Goal: Transaction & Acquisition: Purchase product/service

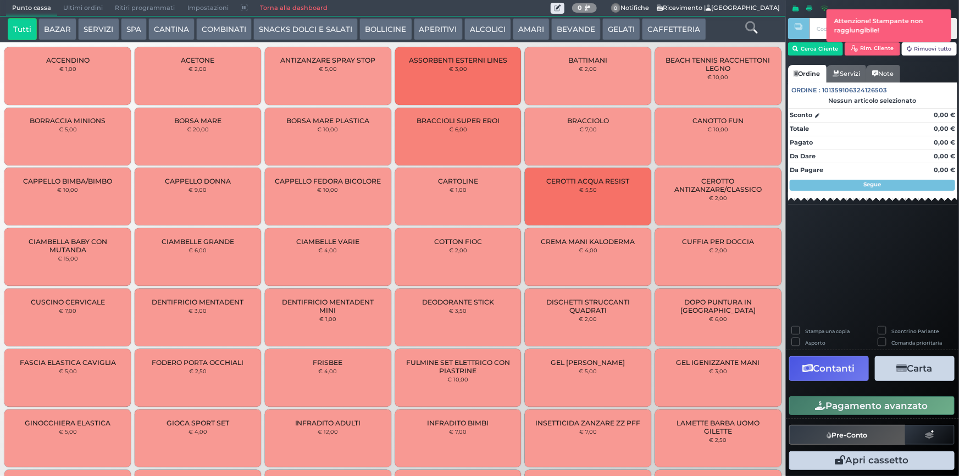
click at [662, 32] on button "CAFFETTERIA" at bounding box center [674, 29] width 64 height 22
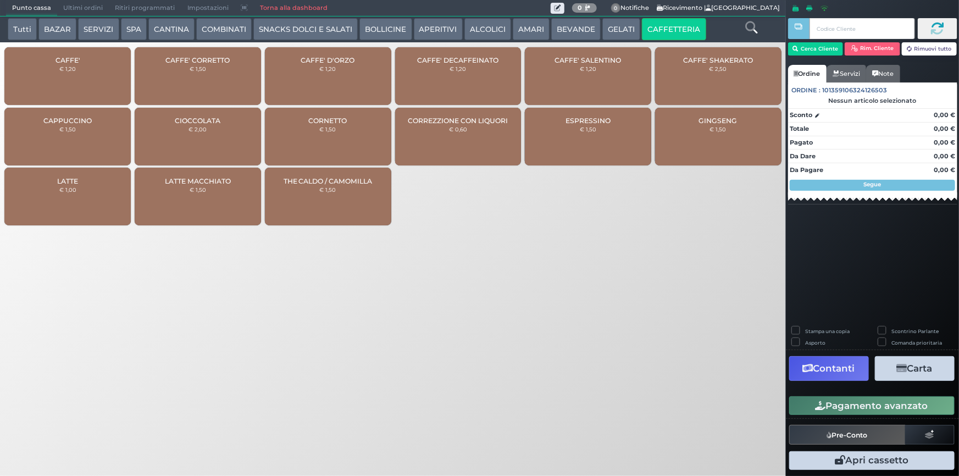
click at [60, 82] on div "CAFFE' € 1,20" at bounding box center [67, 76] width 126 height 58
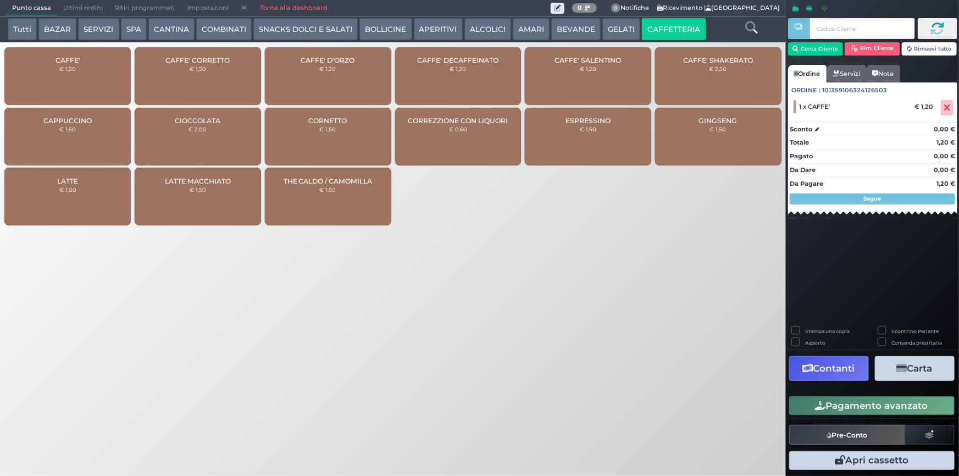
click at [891, 406] on button "Pagamento avanzato" at bounding box center [872, 405] width 165 height 19
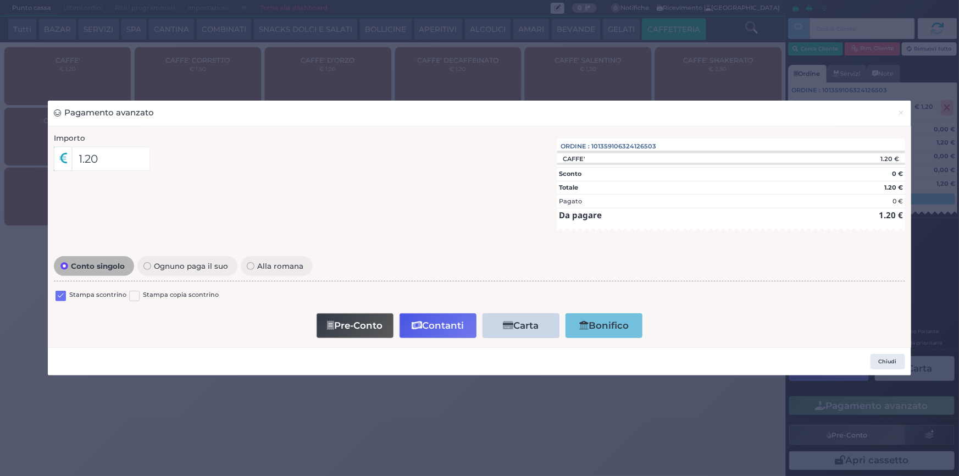
click at [60, 295] on label at bounding box center [61, 296] width 10 height 10
click at [0, 0] on input "checkbox" at bounding box center [0, 0] width 0 height 0
click at [442, 322] on button "Contanti" at bounding box center [438, 325] width 77 height 25
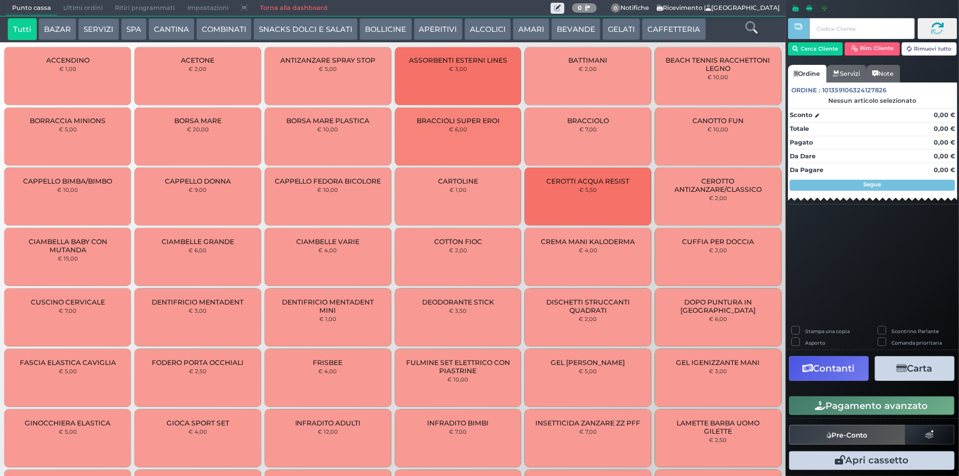
click at [655, 29] on button "CAFFETTERIA" at bounding box center [674, 29] width 64 height 22
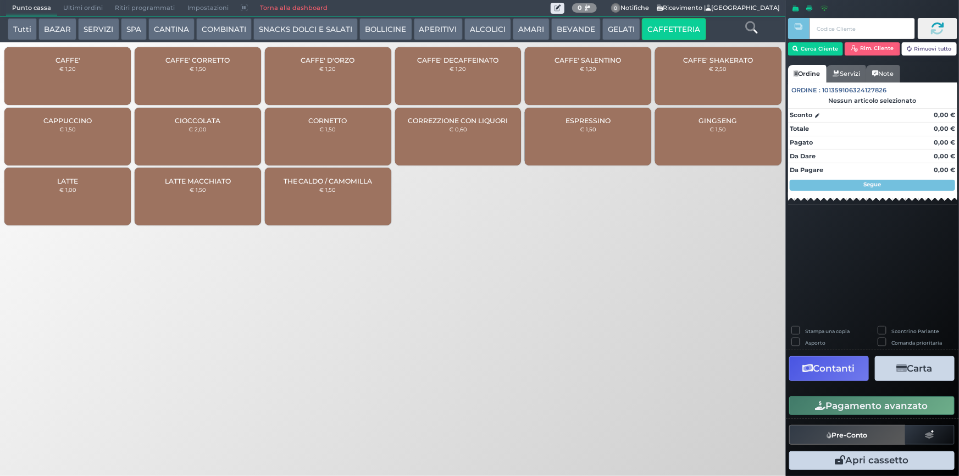
click at [86, 63] on div "CAFFE' € 1,20" at bounding box center [67, 76] width 126 height 58
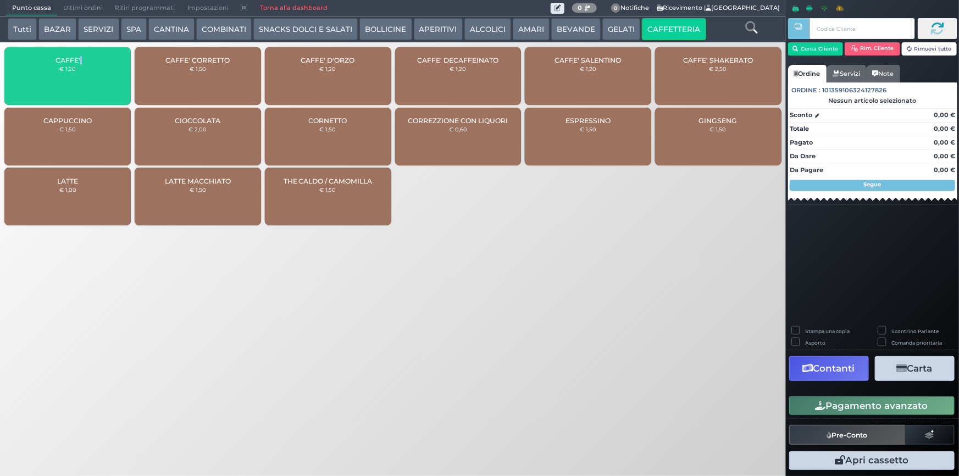
click at [86, 63] on div "CAFFE' € 1,20" at bounding box center [67, 76] width 126 height 58
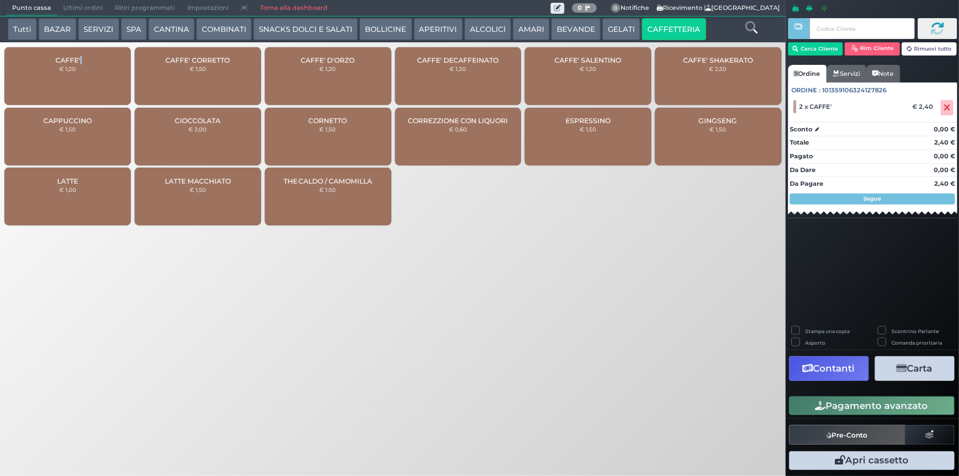
click at [476, 21] on button "ALCOLICI" at bounding box center [488, 29] width 47 height 22
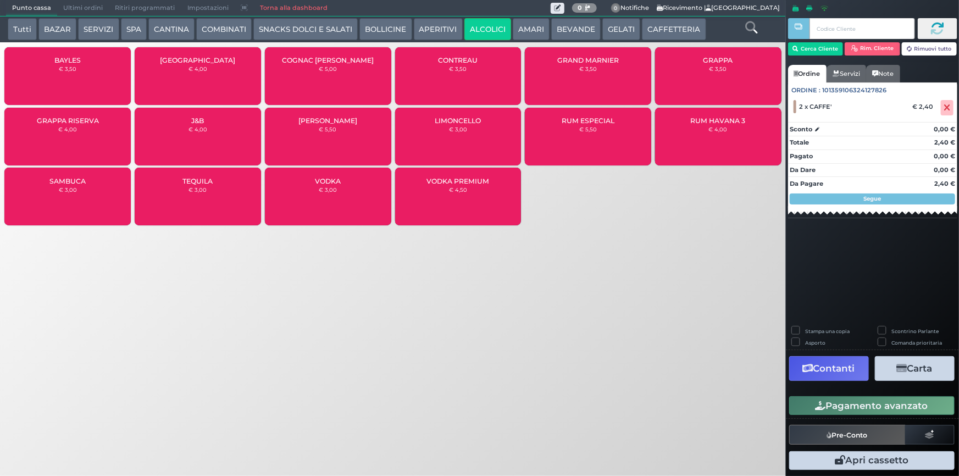
click at [85, 126] on div "GRAPPA RISERVA € 4,00" at bounding box center [67, 137] width 126 height 58
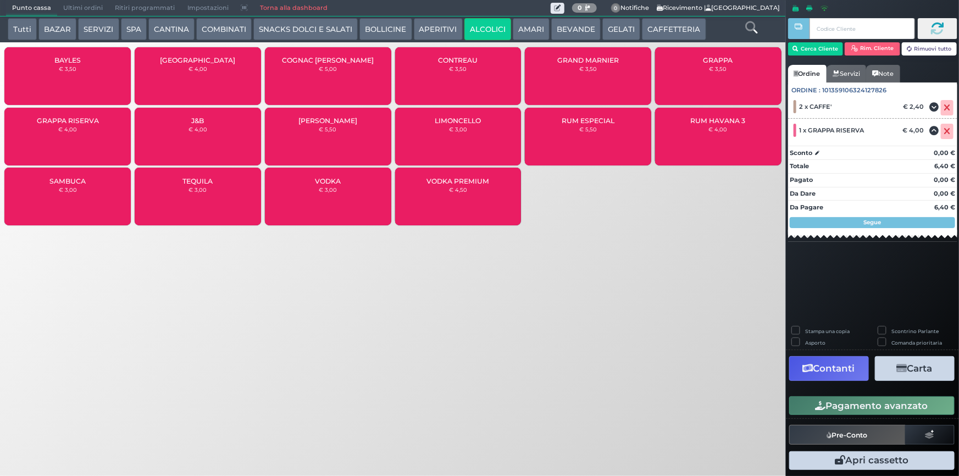
click at [327, 82] on div "COGNAC MARTEL € 5,00" at bounding box center [328, 76] width 126 height 58
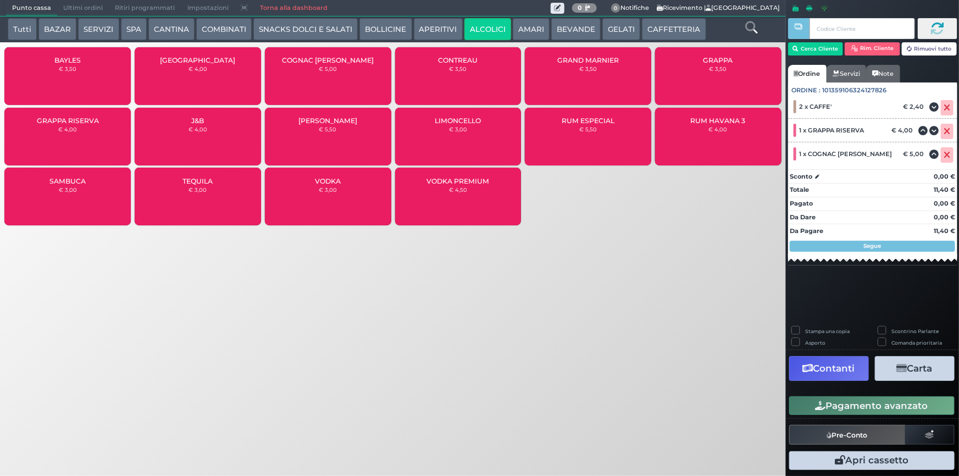
click at [858, 407] on button "Pagamento avanzato" at bounding box center [872, 405] width 165 height 19
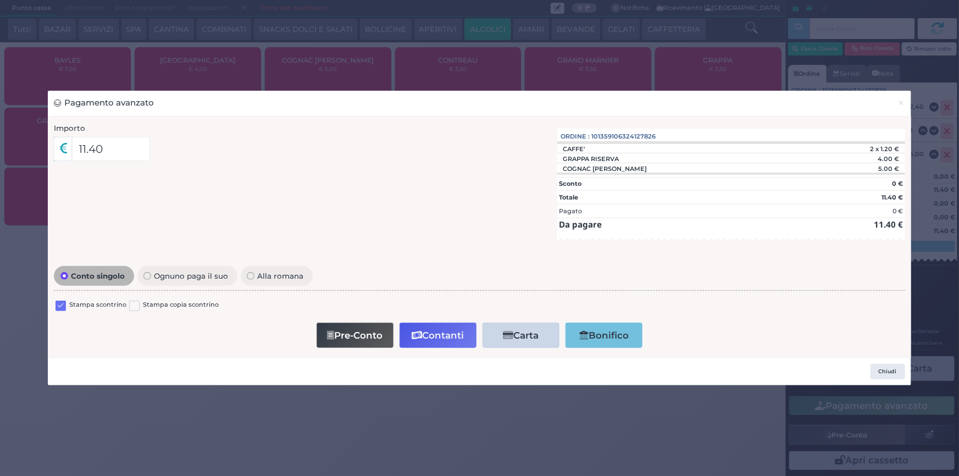
click at [58, 305] on label at bounding box center [61, 306] width 10 height 10
click at [0, 0] on input "checkbox" at bounding box center [0, 0] width 0 height 0
click at [448, 332] on button "Contanti" at bounding box center [438, 335] width 77 height 25
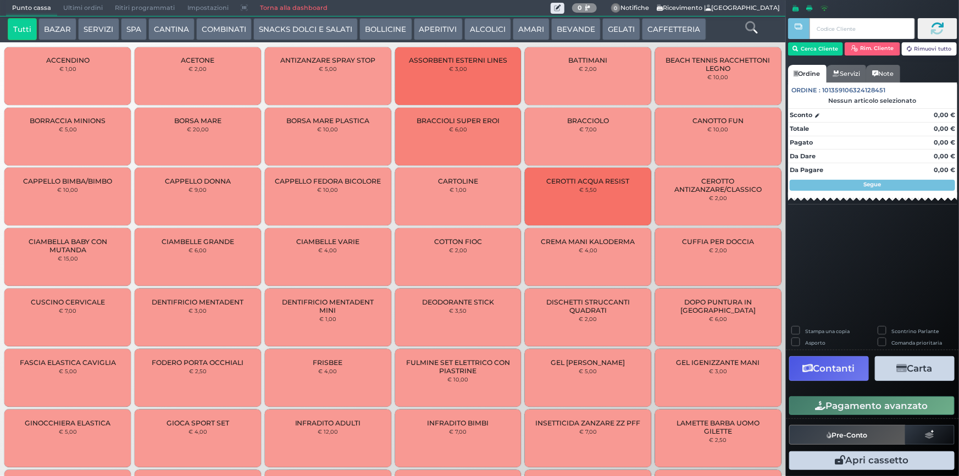
click at [98, 6] on span "Ultimi ordini" at bounding box center [83, 8] width 52 height 15
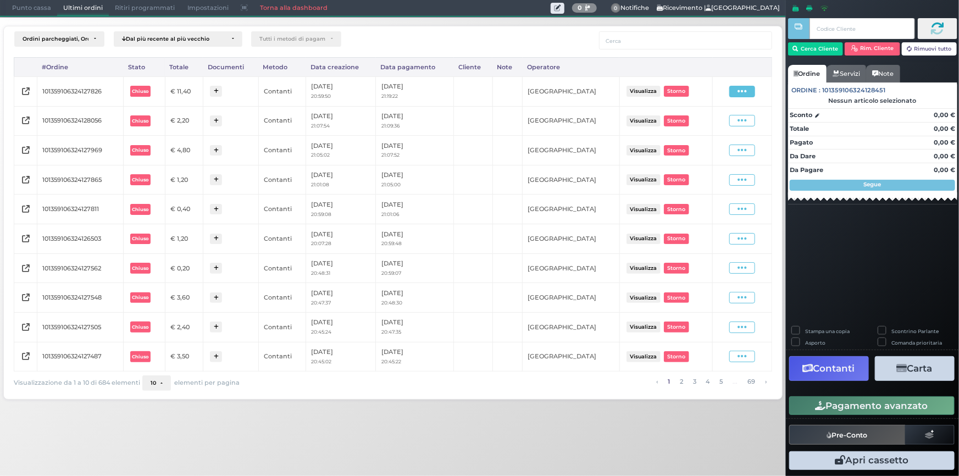
click at [741, 89] on icon at bounding box center [742, 91] width 9 height 10
click at [726, 122] on span "Ristampa Pre-Conto" at bounding box center [717, 123] width 45 height 19
click at [38, 5] on span "Punto cassa" at bounding box center [31, 8] width 51 height 15
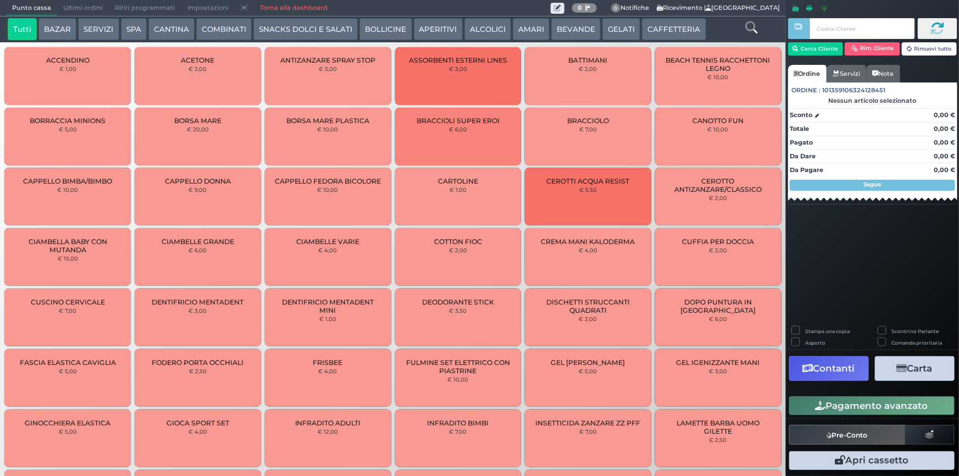
click at [751, 27] on icon at bounding box center [752, 27] width 12 height 12
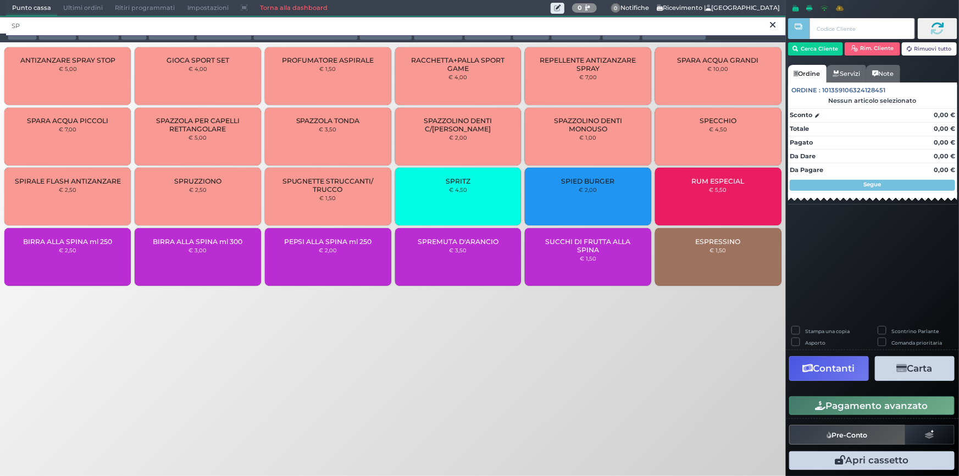
type input "SP"
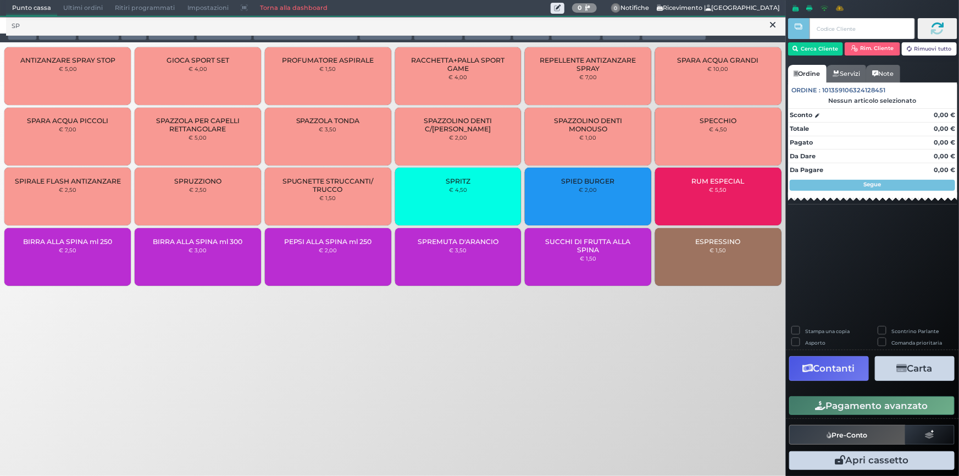
click at [453, 206] on div "SPRITZ € 4,50" at bounding box center [458, 197] width 126 height 58
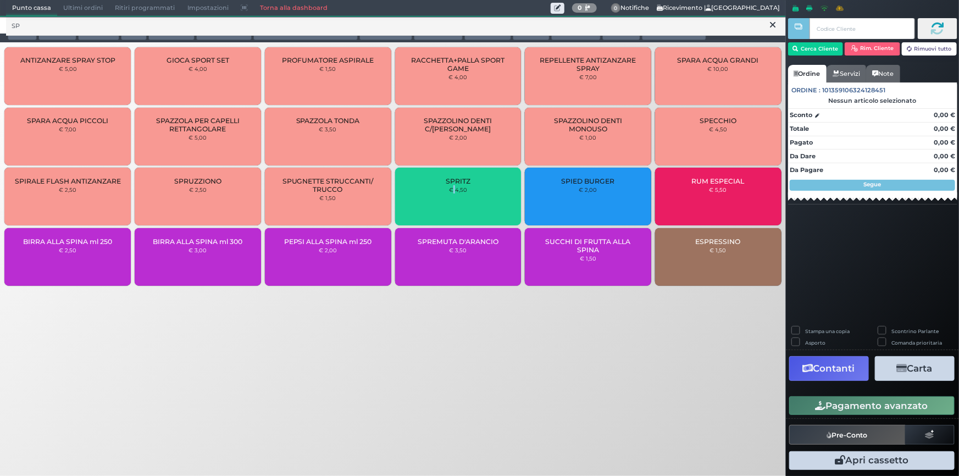
click at [453, 206] on div "SPRITZ € 4,50" at bounding box center [458, 197] width 126 height 58
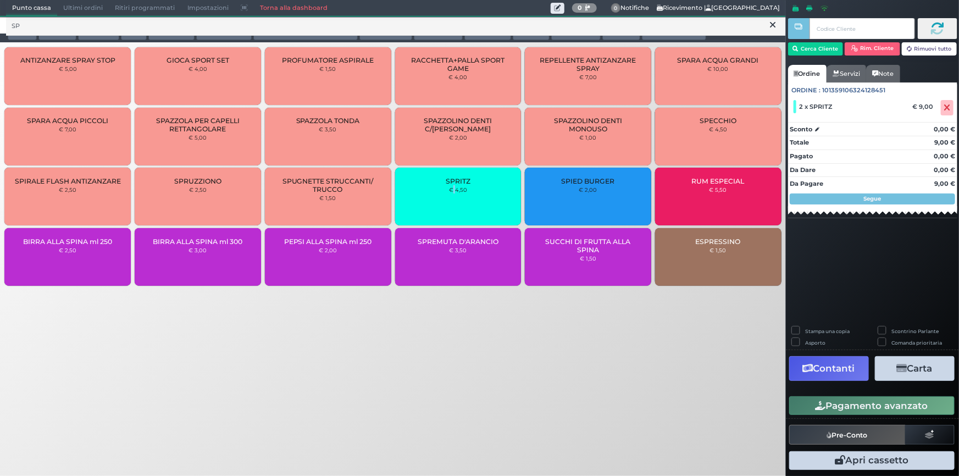
click at [884, 405] on button "Pagamento avanzato" at bounding box center [872, 405] width 165 height 19
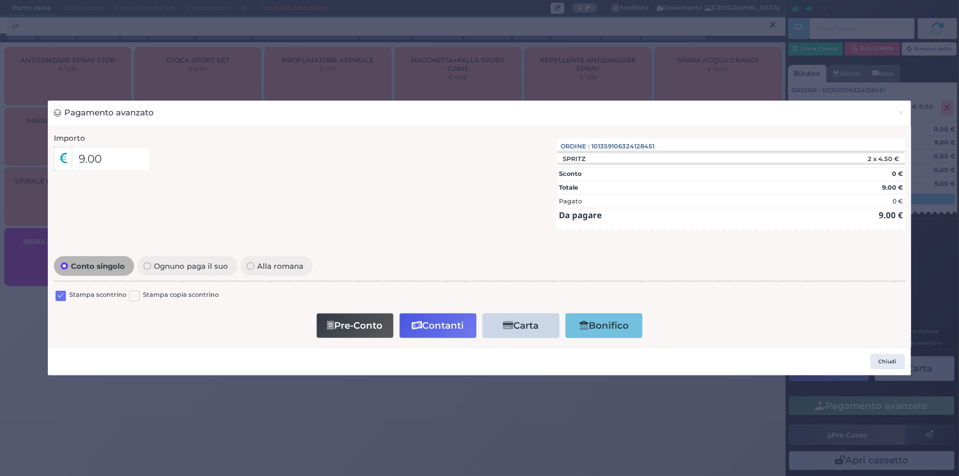
click at [62, 295] on label at bounding box center [61, 296] width 10 height 10
click at [0, 0] on input "checkbox" at bounding box center [0, 0] width 0 height 0
click at [905, 113] on span "×" at bounding box center [901, 113] width 7 height 12
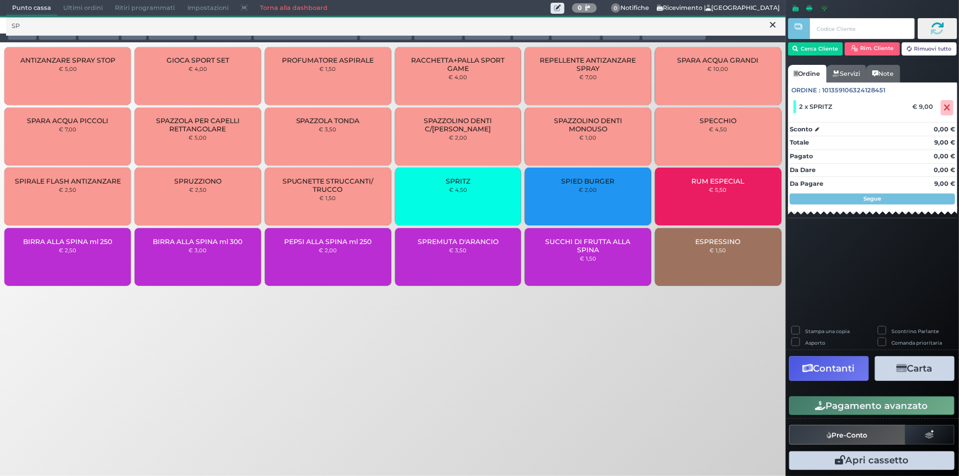
click at [806, 330] on label "Stampa una copia" at bounding box center [828, 331] width 45 height 7
checkbox input "true"
click at [922, 372] on button "Carta" at bounding box center [915, 368] width 80 height 25
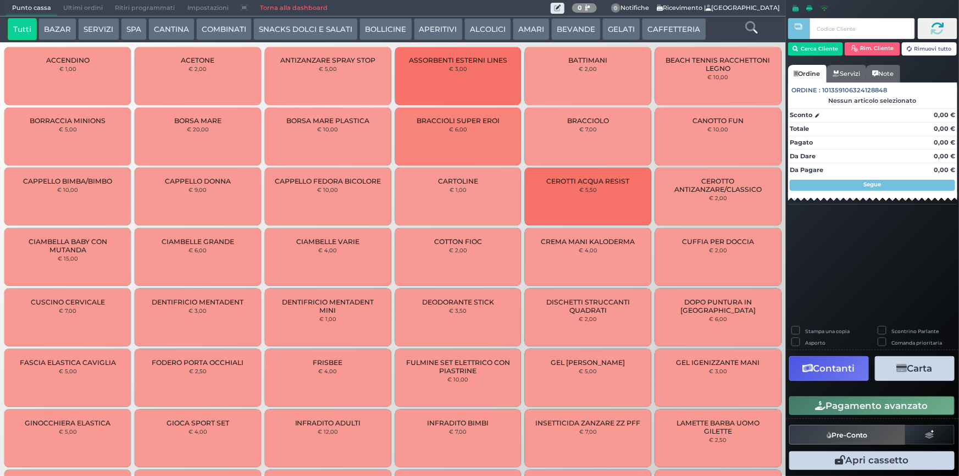
drag, startPoint x: 572, startPoint y: 32, endPoint x: 498, endPoint y: 44, distance: 74.6
click at [571, 32] on button "BEVANDE" at bounding box center [575, 29] width 49 height 22
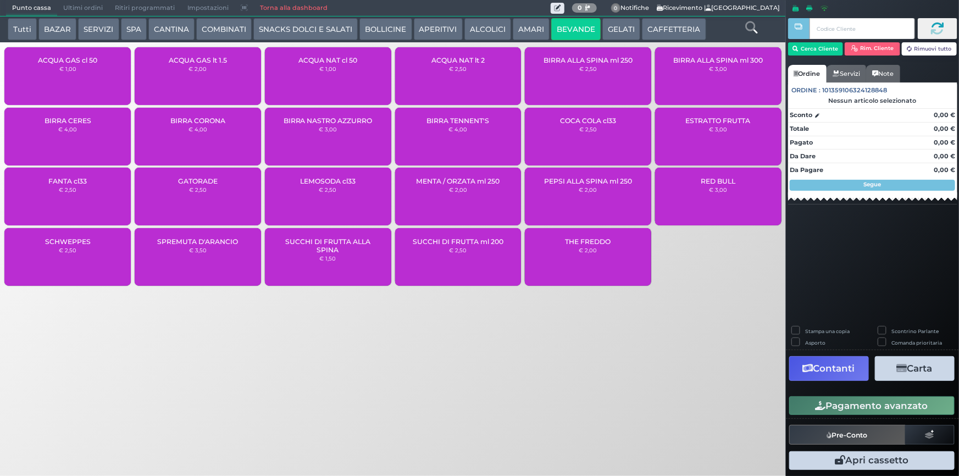
click at [470, 78] on div "ACQUA NAT lt 2 € 2,50" at bounding box center [458, 76] width 126 height 58
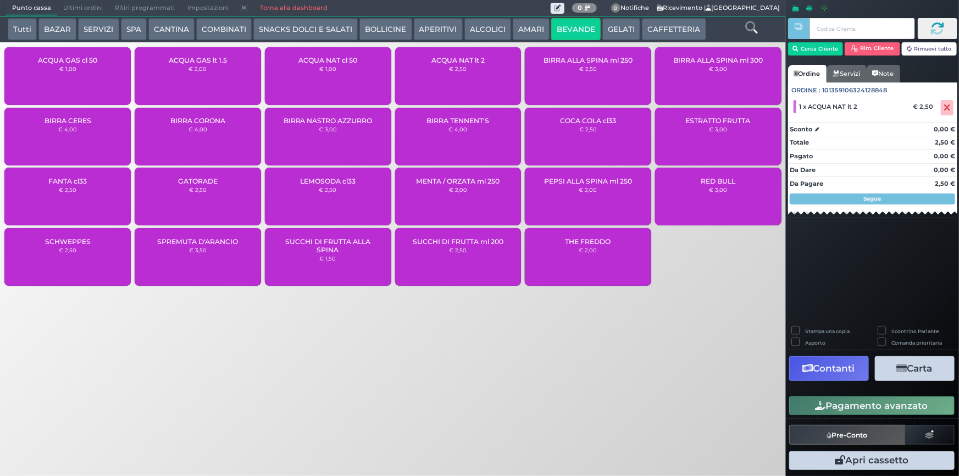
click at [889, 409] on button "Pagamento avanzato" at bounding box center [872, 405] width 165 height 19
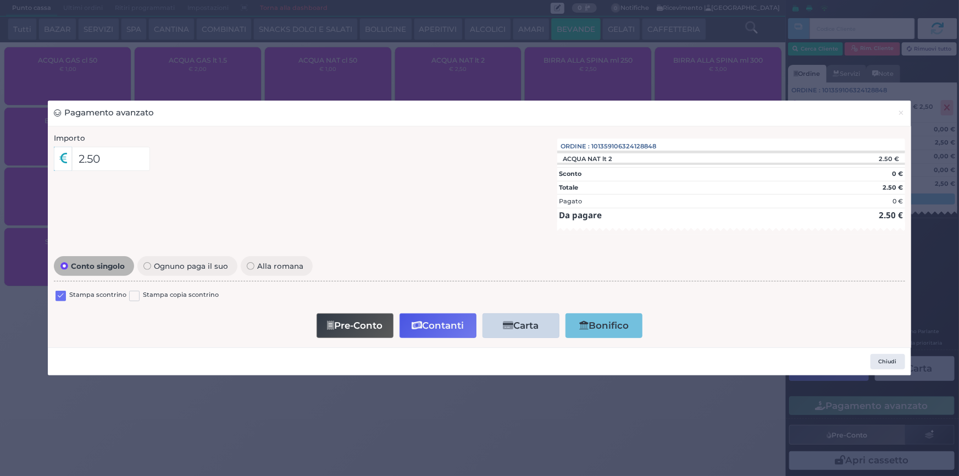
click at [60, 295] on label at bounding box center [61, 296] width 10 height 10
click at [0, 0] on input "checkbox" at bounding box center [0, 0] width 0 height 0
click at [427, 315] on button "Contanti" at bounding box center [438, 325] width 77 height 25
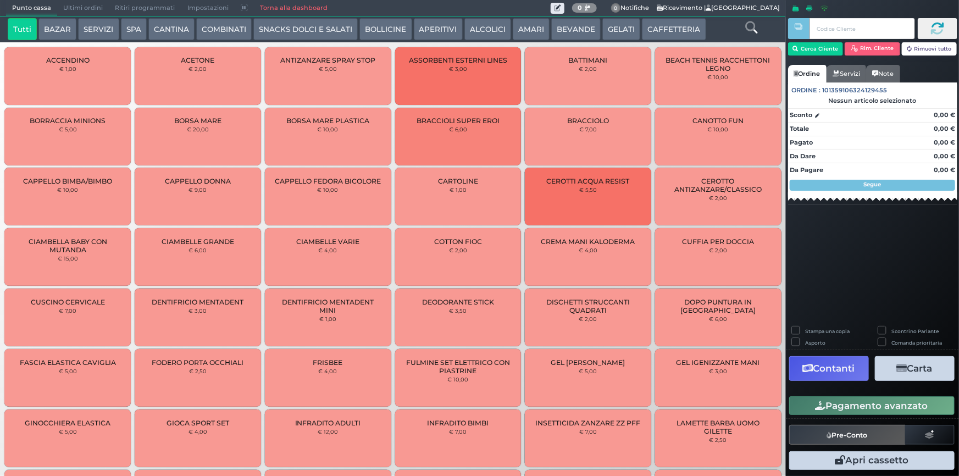
click at [565, 30] on button "BEVANDE" at bounding box center [575, 29] width 49 height 22
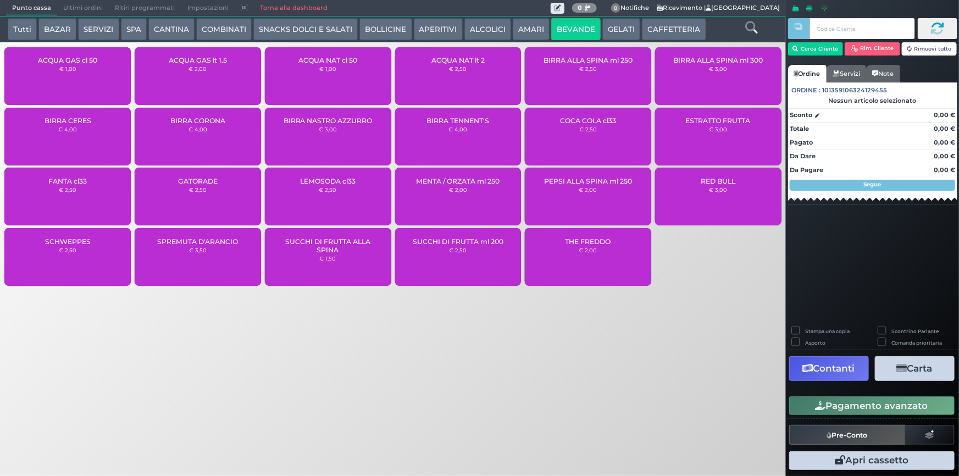
click at [594, 141] on div "COCA COLA cl33 € 2,50" at bounding box center [588, 137] width 126 height 58
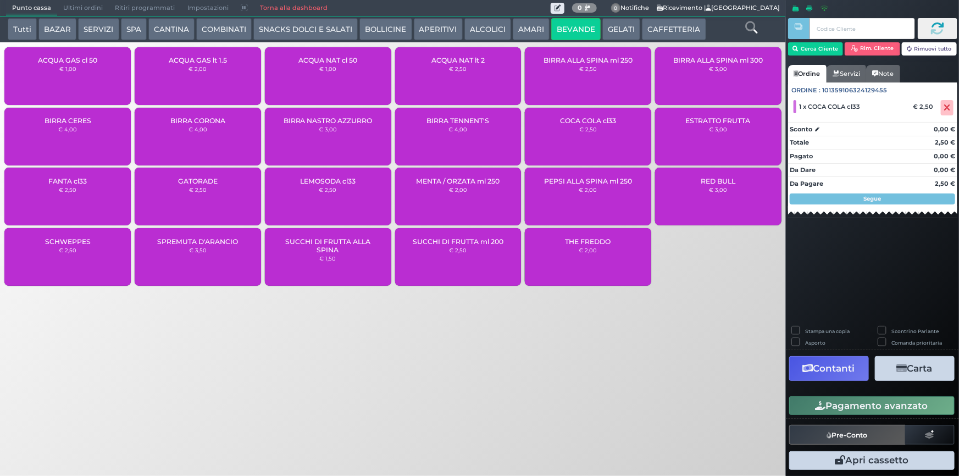
click at [893, 404] on button "Pagamento avanzato" at bounding box center [872, 405] width 165 height 19
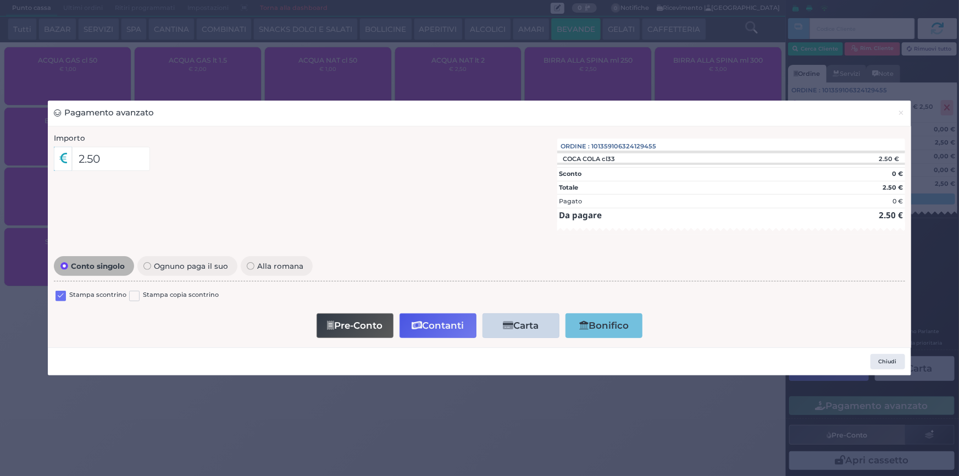
click at [62, 294] on label at bounding box center [61, 296] width 10 height 10
click at [0, 0] on input "checkbox" at bounding box center [0, 0] width 0 height 0
click at [447, 327] on button "Contanti" at bounding box center [438, 325] width 77 height 25
